Goal: Obtain resource: Download file/media

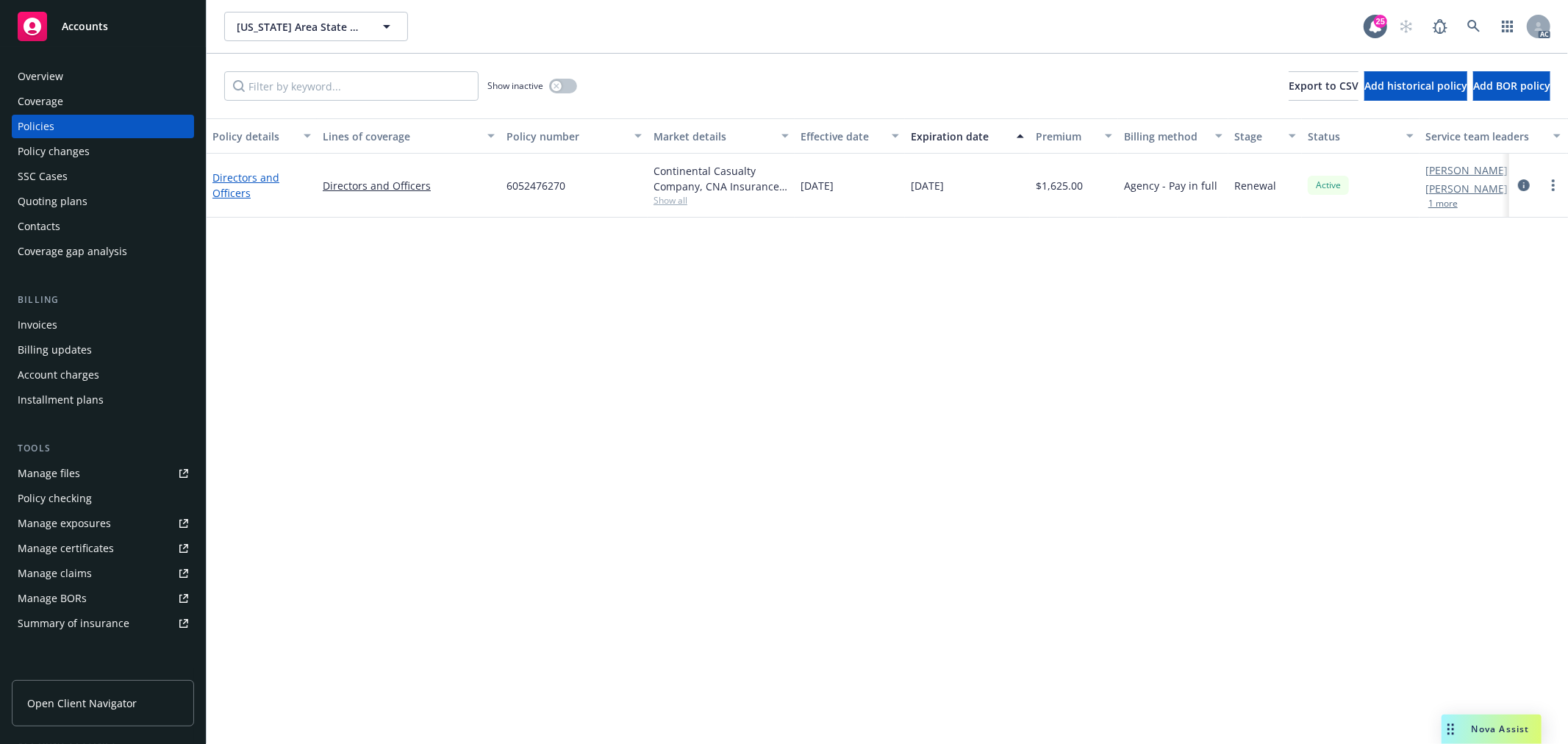
click at [259, 181] on link "Directors and Officers" at bounding box center [245, 185] width 67 height 29
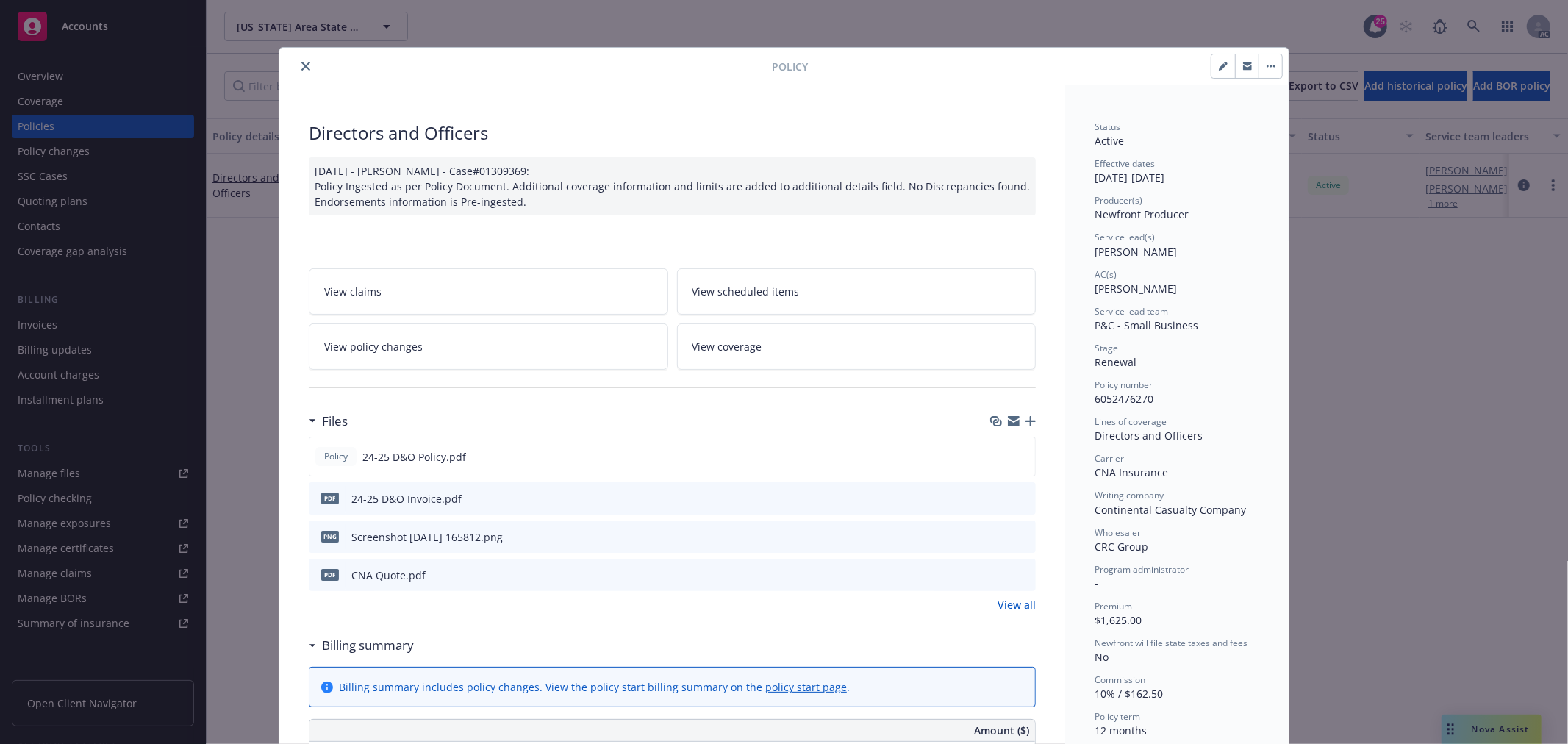
click at [513, 340] on link "View policy changes" at bounding box center [489, 347] width 360 height 46
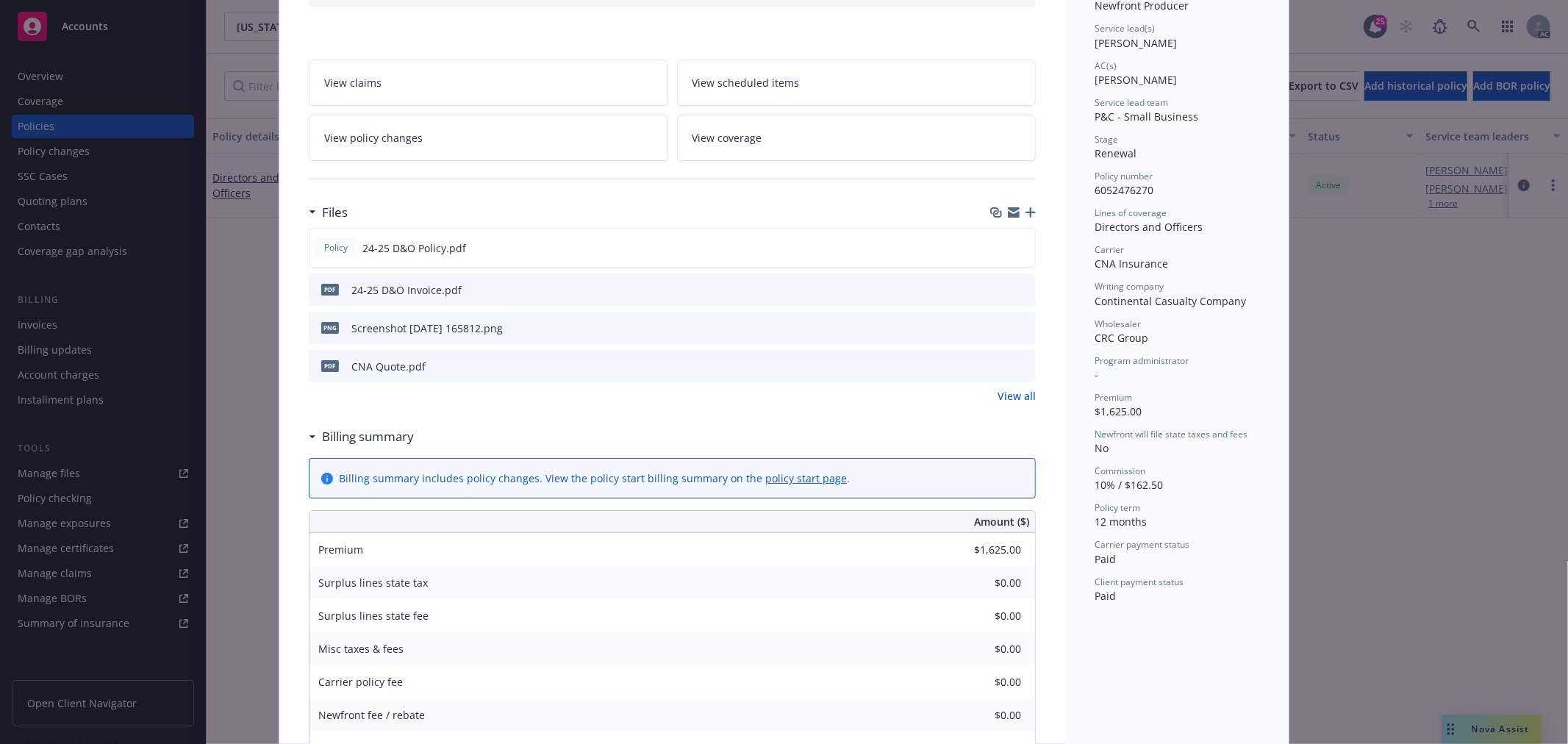
scroll to position [208, 0]
click at [1015, 247] on icon "preview file" at bounding box center [1021, 248] width 13 height 10
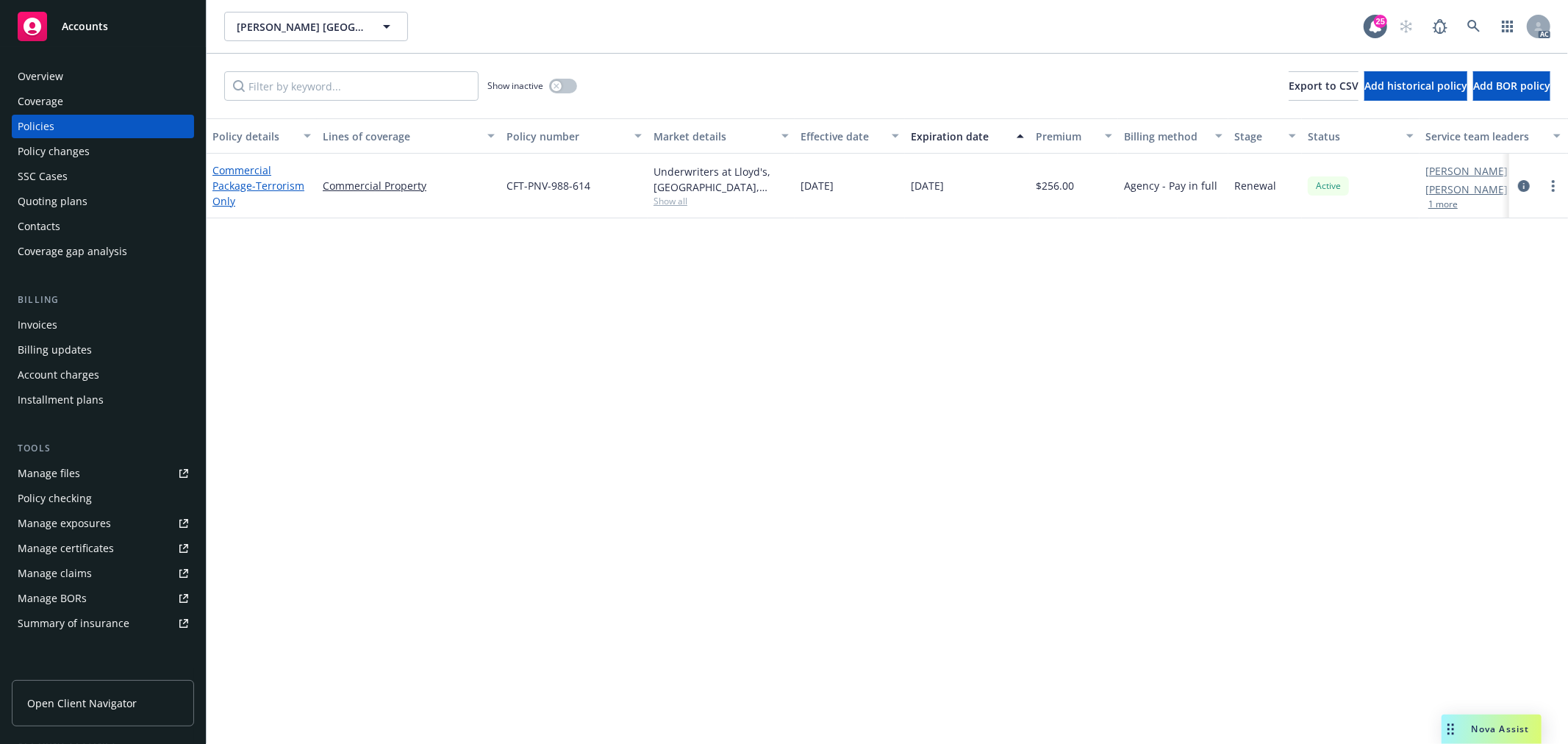
click at [268, 189] on span "- Terrorism Only" at bounding box center [258, 193] width 92 height 29
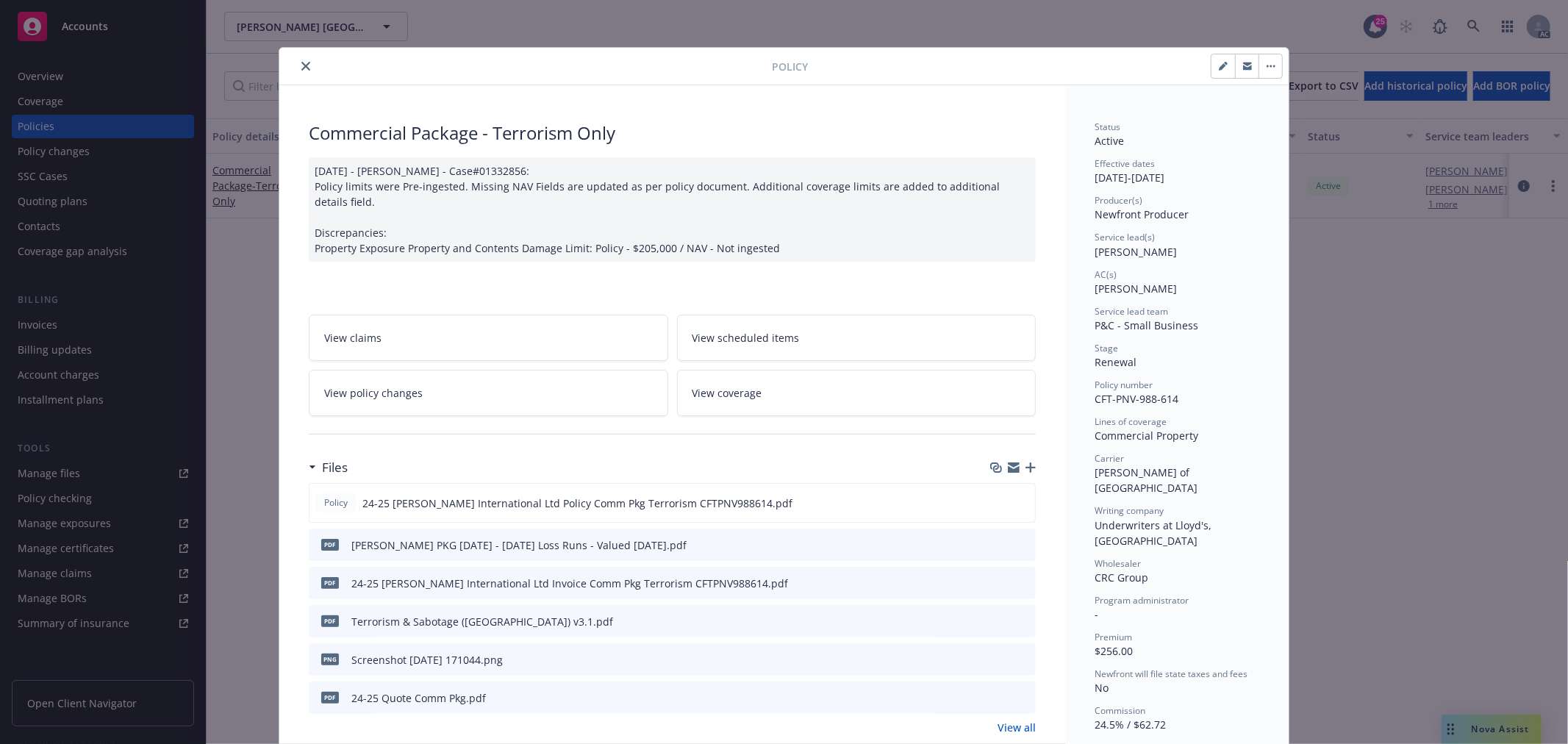
click at [466, 400] on link "View policy changes" at bounding box center [489, 393] width 360 height 46
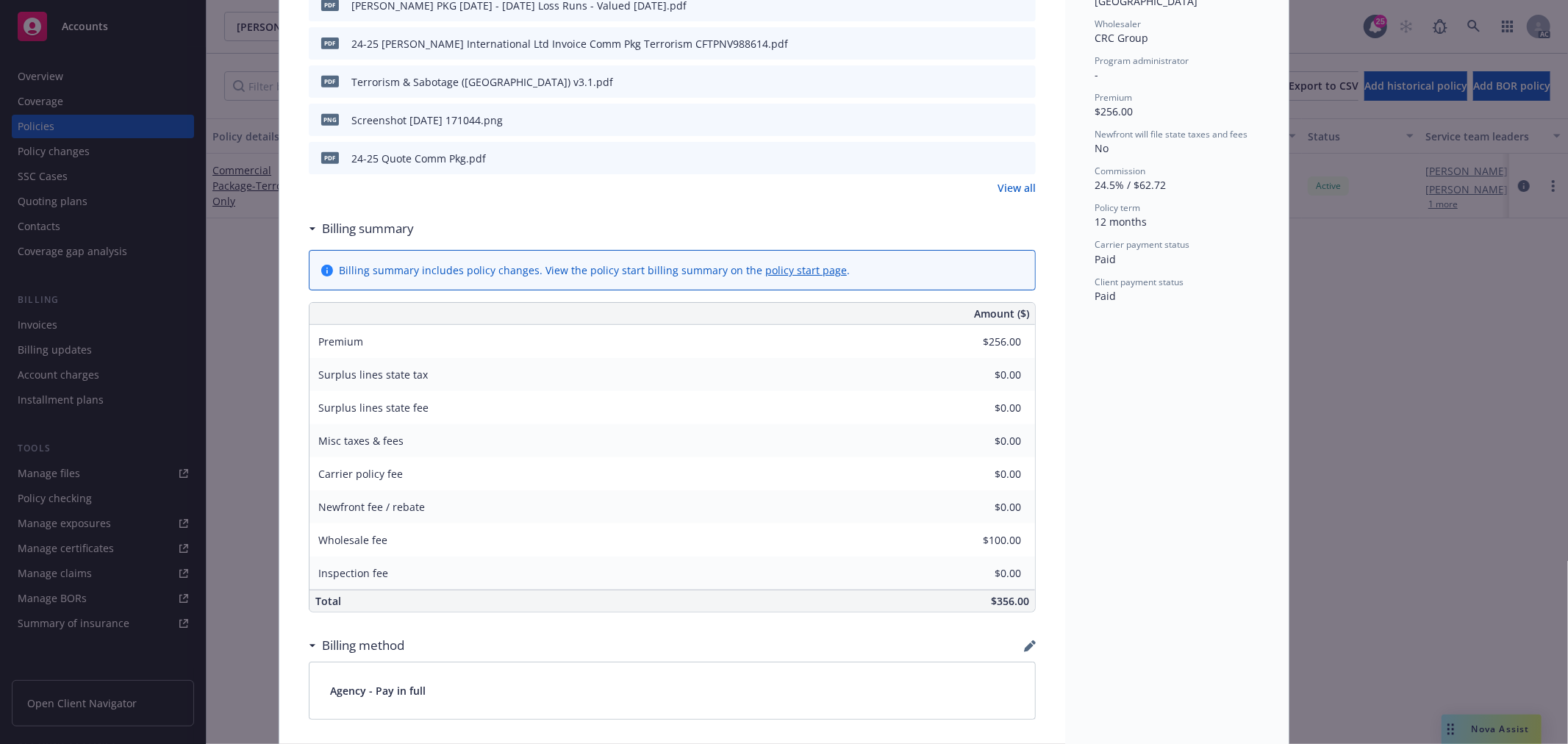
scroll to position [370, 0]
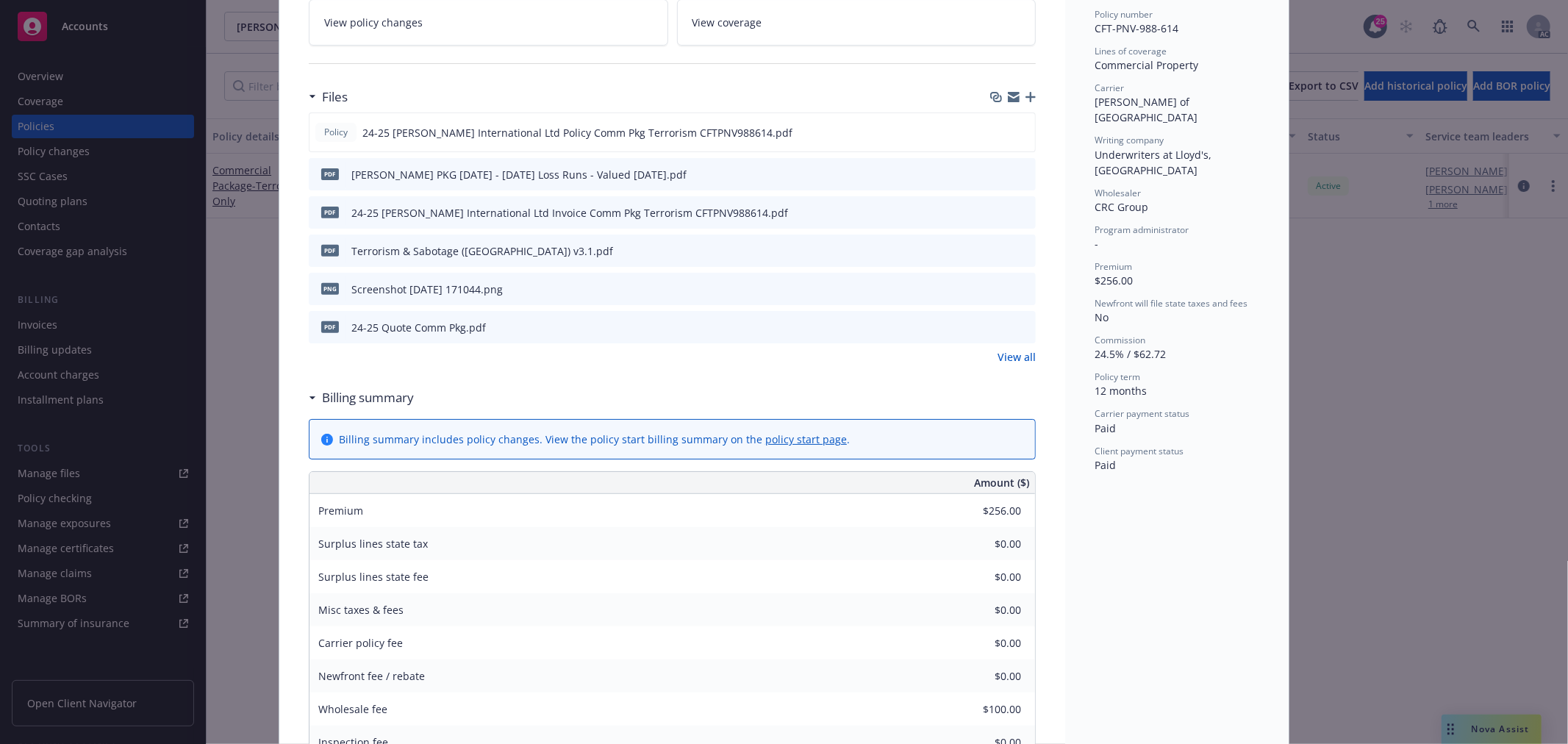
click at [1024, 357] on link "View all" at bounding box center [1017, 357] width 38 height 15
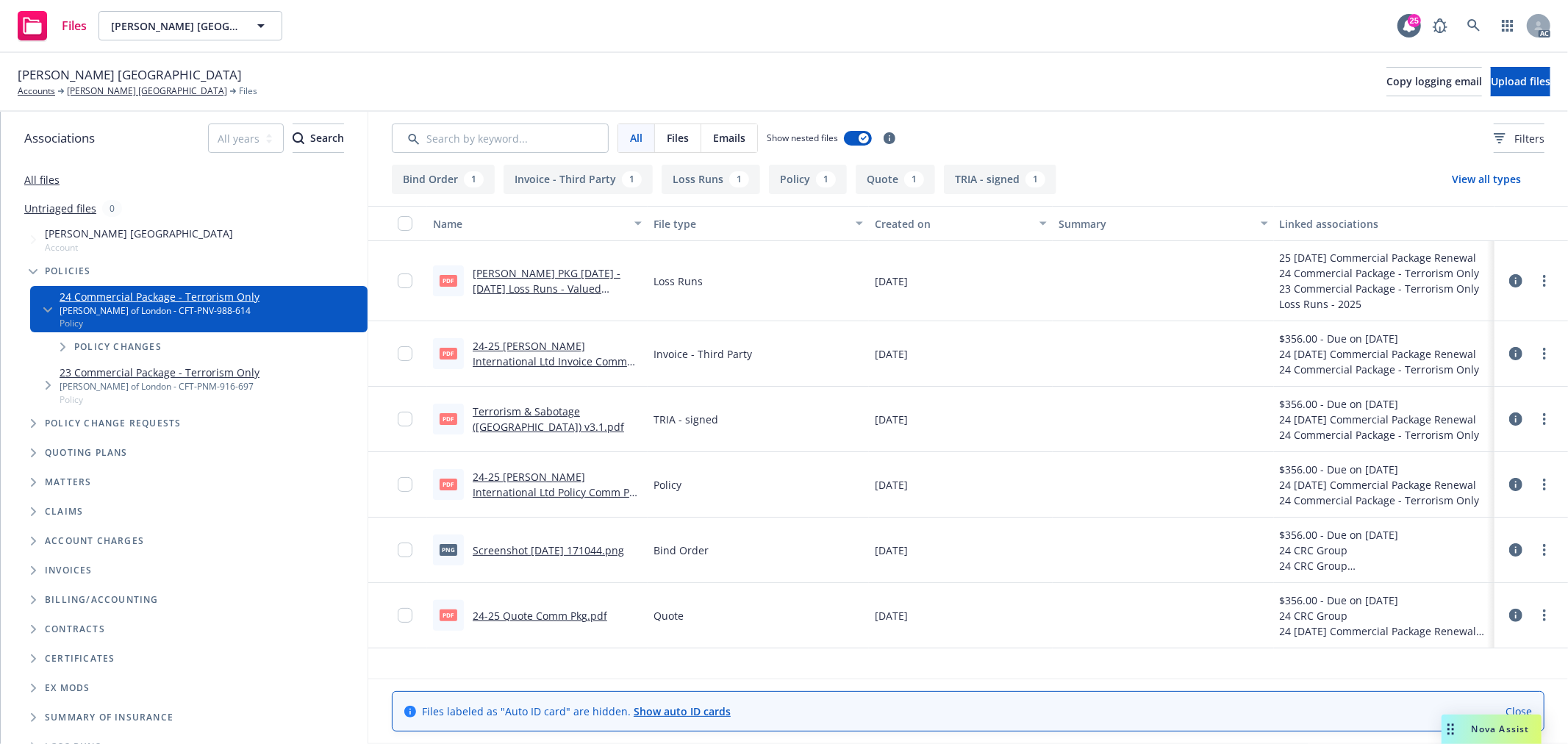
click at [519, 616] on link "24-25 Quote Comm Pkg.pdf" at bounding box center [540, 616] width 135 height 14
